Goal: Task Accomplishment & Management: Manage account settings

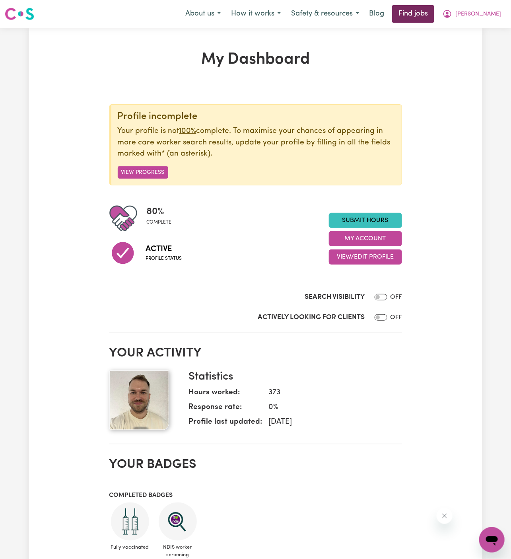
click at [434, 17] on link "Find jobs" at bounding box center [413, 14] width 42 height 18
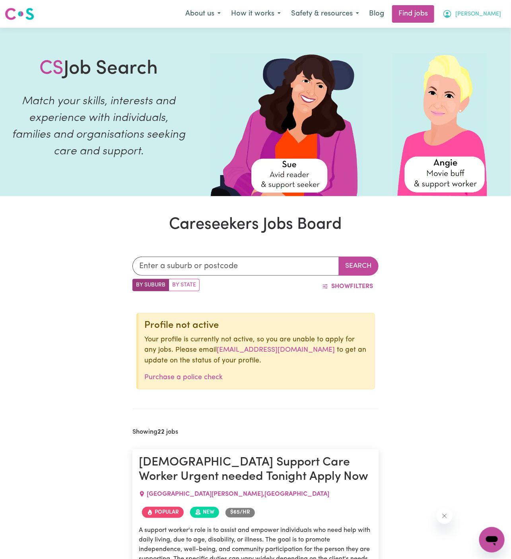
click at [489, 17] on span "[PERSON_NAME]" at bounding box center [478, 14] width 46 height 9
click at [490, 57] on link "Logout" at bounding box center [474, 60] width 63 height 15
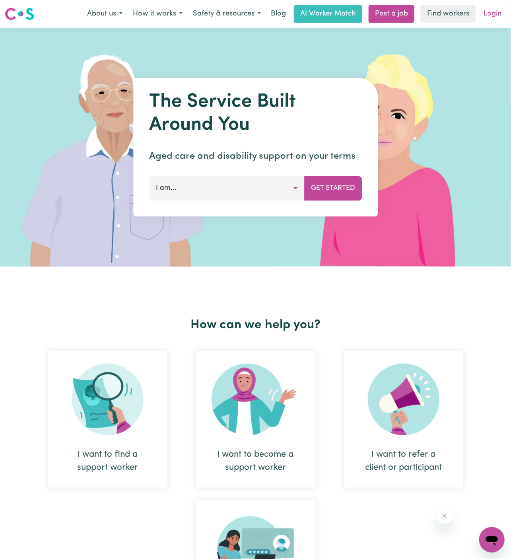
click at [496, 15] on link "Login" at bounding box center [492, 14] width 27 height 18
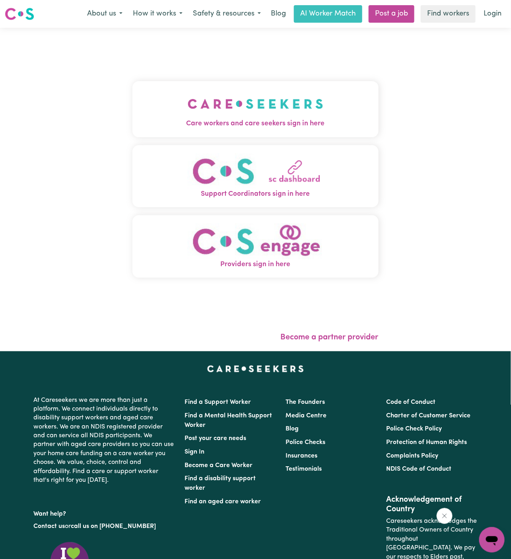
click at [286, 109] on img "Care workers and care seekers sign in here" at bounding box center [256, 103] width 136 height 29
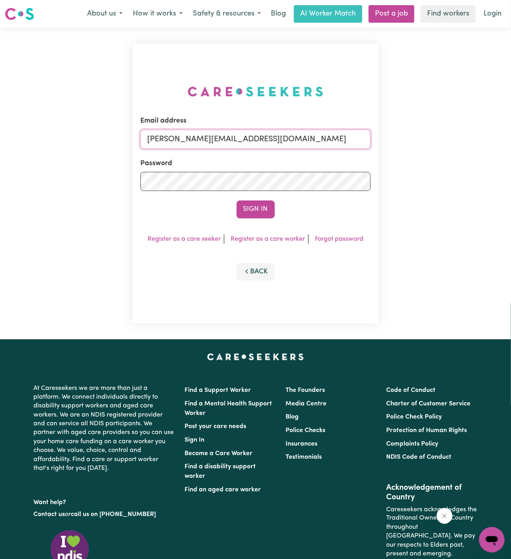
click at [320, 138] on input "[PERSON_NAME][EMAIL_ADDRESS][DOMAIN_NAME]" at bounding box center [255, 139] width 230 height 19
drag, startPoint x: 188, startPoint y: 139, endPoint x: 518, endPoint y: 159, distance: 331.1
click at [511, 159] on html "Menu About us How it works Safety & resources Blog AI Worker Match Post a job F…" at bounding box center [255, 340] width 511 height 681
type input "[EMAIL_ADDRESS][PERSON_NAME][DOMAIN_NAME]"
click at [263, 219] on div "Email address [EMAIL_ADDRESS][DOMAIN_NAME] Password Sign In Register as a care …" at bounding box center [255, 184] width 246 height 280
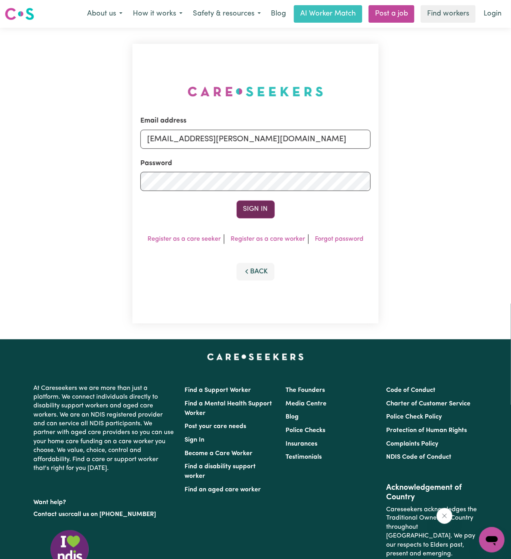
click at [261, 212] on button "Sign In" at bounding box center [256, 209] width 38 height 18
